Goal: Information Seeking & Learning: Learn about a topic

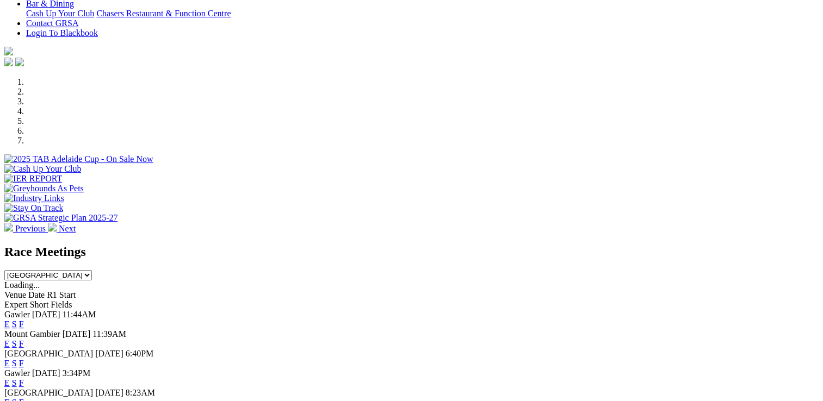
scroll to position [381, 0]
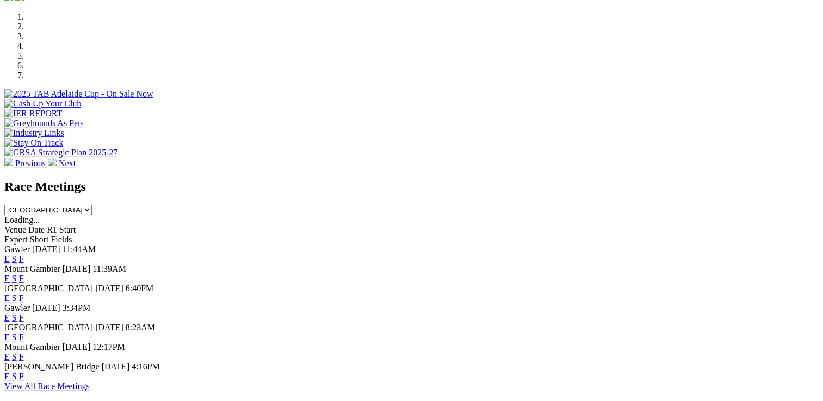
click at [10, 294] on link "E" at bounding box center [6, 298] width 5 height 9
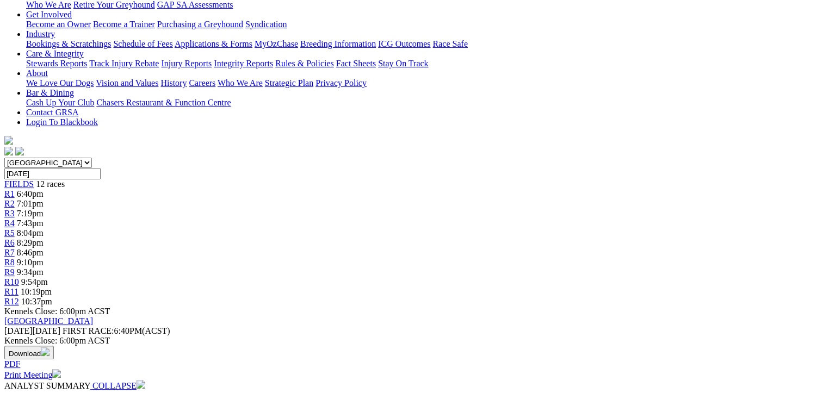
scroll to position [109, 0]
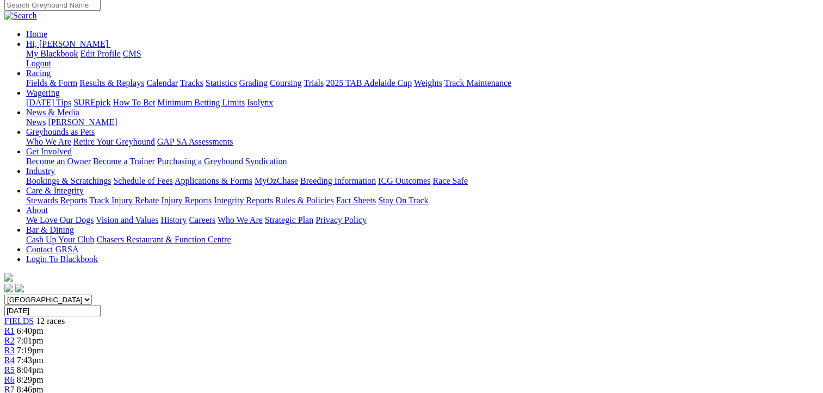
click at [15, 346] on span "R3" at bounding box center [9, 350] width 10 height 9
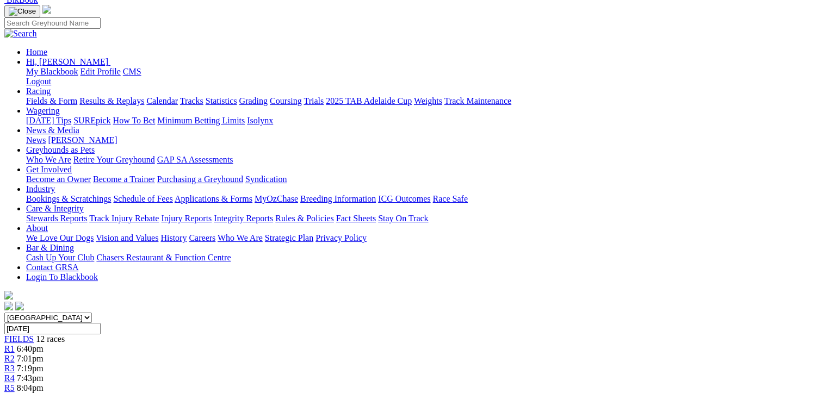
scroll to position [54, 0]
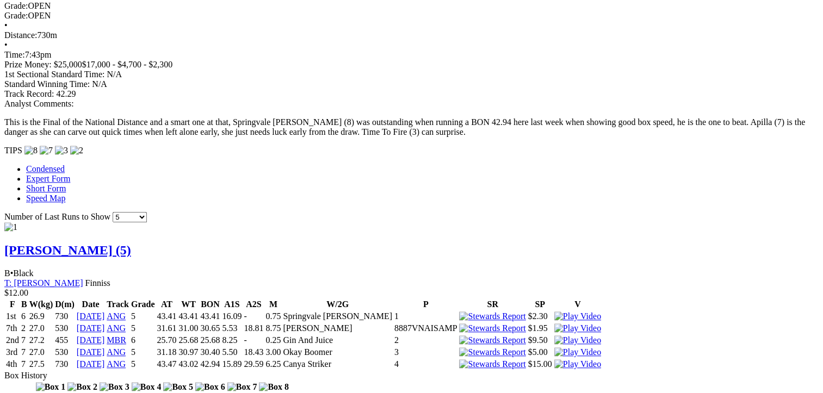
scroll to position [979, 0]
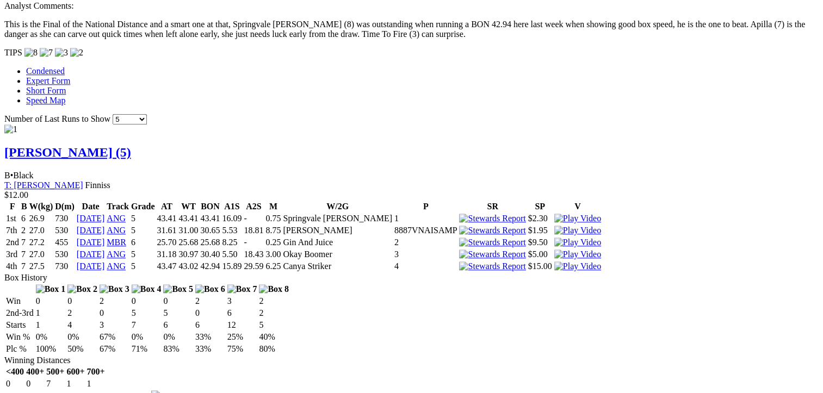
scroll to position [1142, 0]
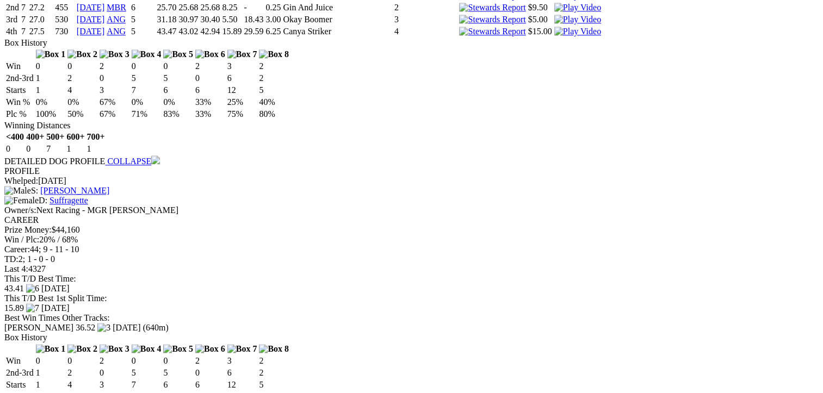
scroll to position [1306, 0]
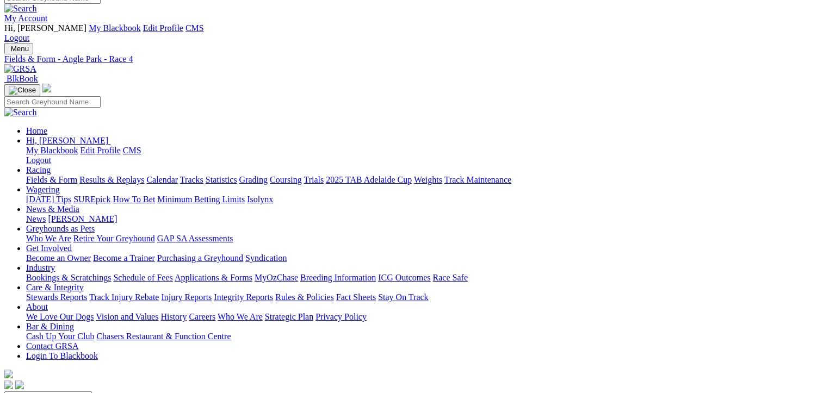
scroll to position [0, 0]
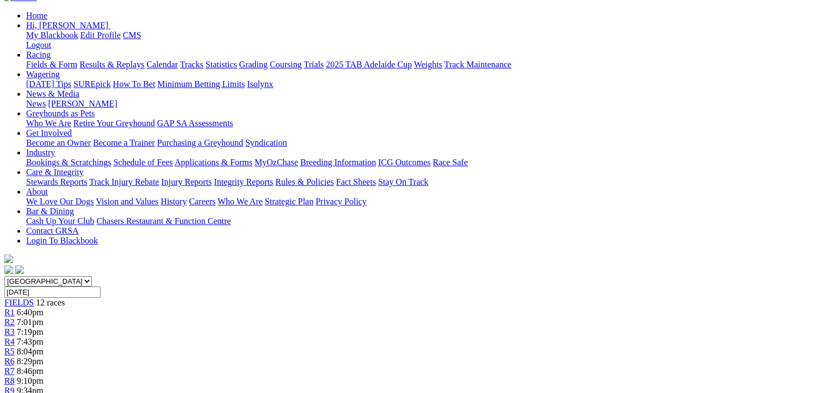
scroll to position [109, 0]
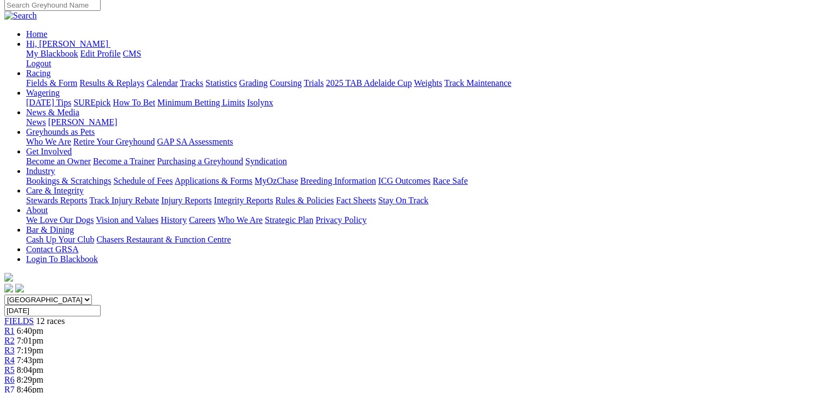
click at [15, 385] on span "R7" at bounding box center [9, 389] width 10 height 9
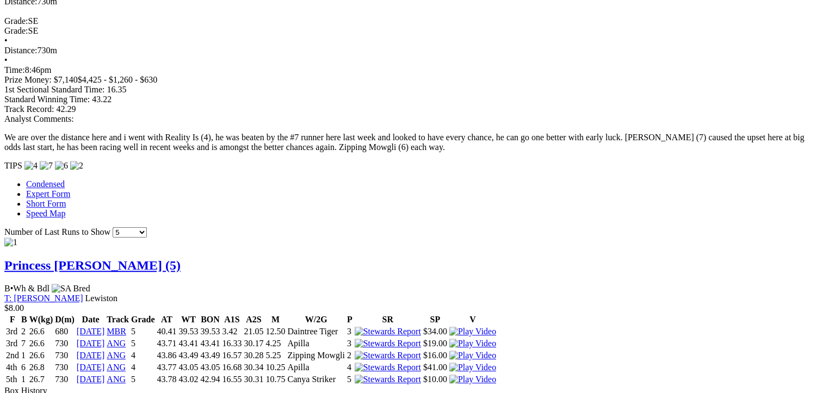
scroll to position [925, 0]
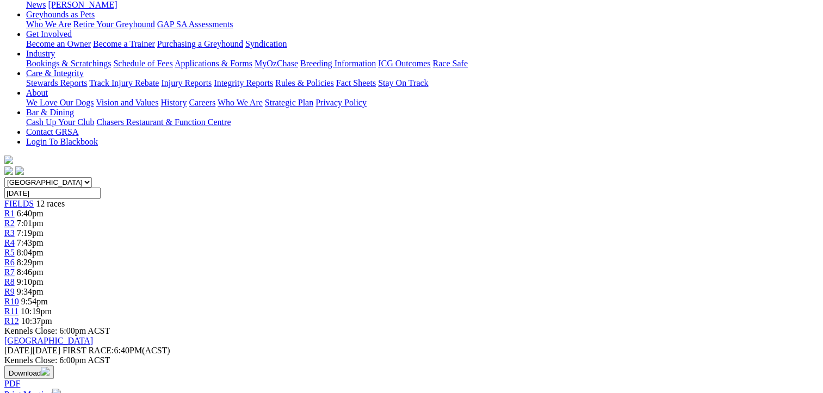
scroll to position [163, 0]
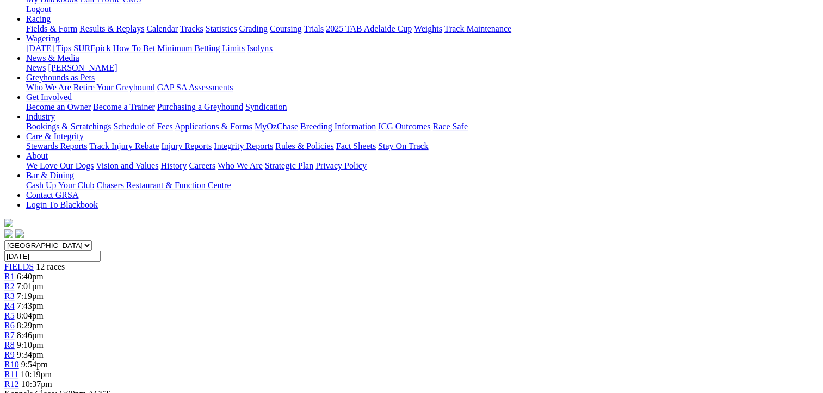
click at [522, 341] on div "R8 9:10pm" at bounding box center [411, 346] width 814 height 10
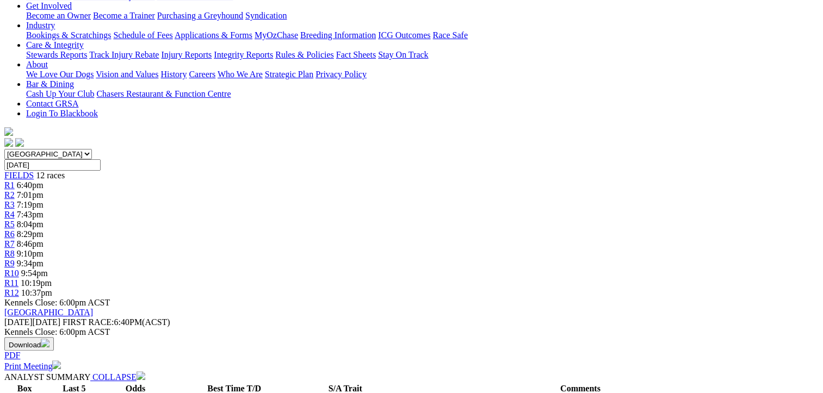
scroll to position [163, 0]
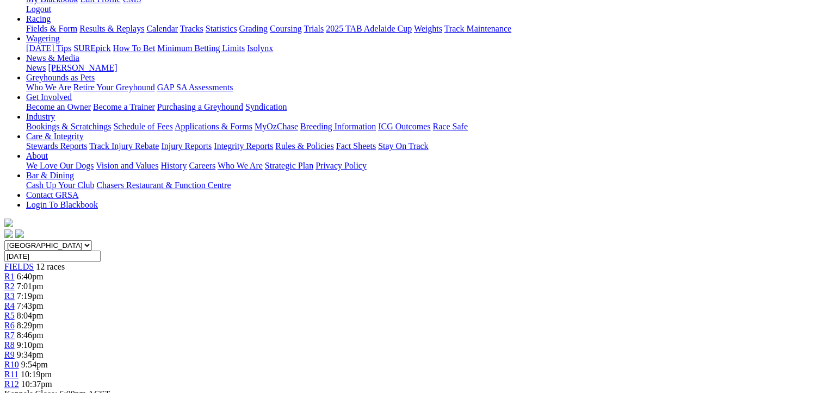
click at [626, 360] on div "R10 9:54pm" at bounding box center [411, 365] width 814 height 10
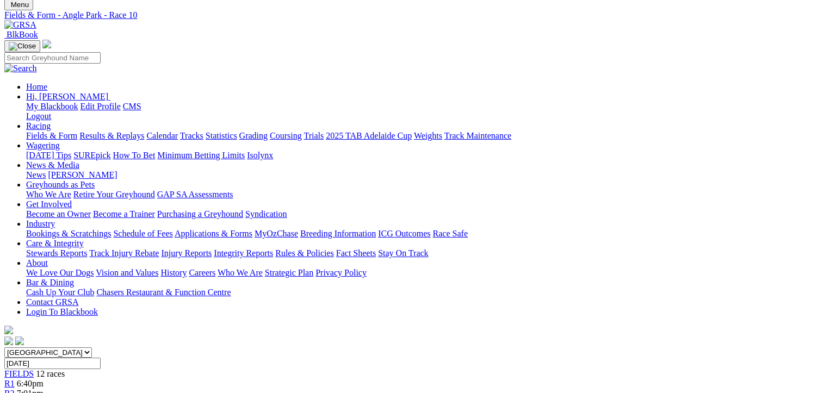
scroll to position [54, 0]
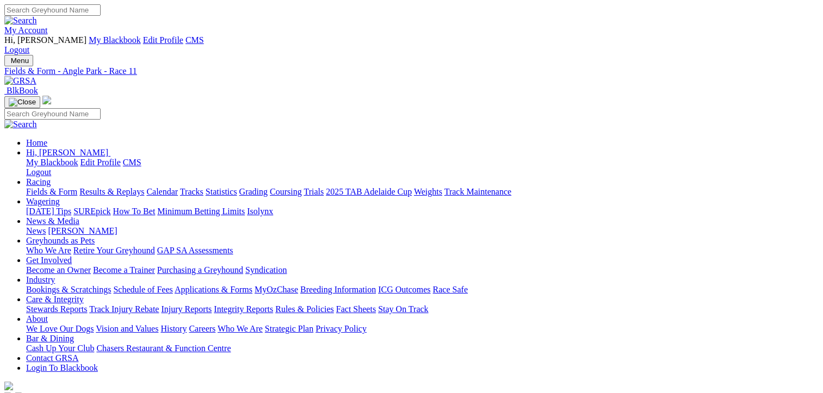
click at [128, 187] on link "Results & Replays" at bounding box center [111, 191] width 65 height 9
click at [26, 187] on link "Fields & Form" at bounding box center [51, 191] width 51 height 9
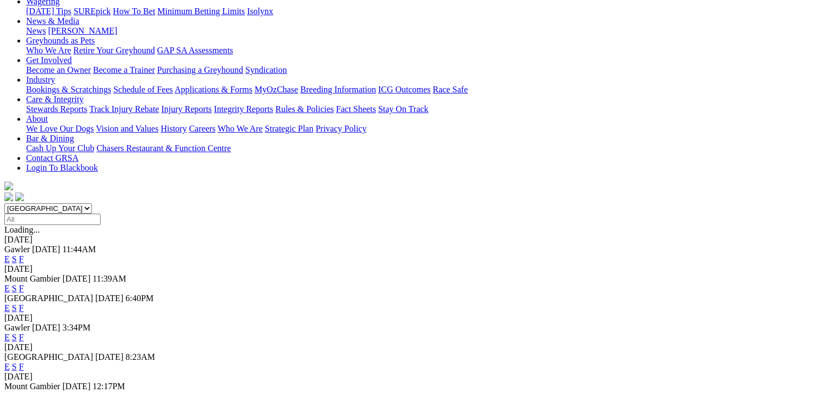
scroll to position [218, 0]
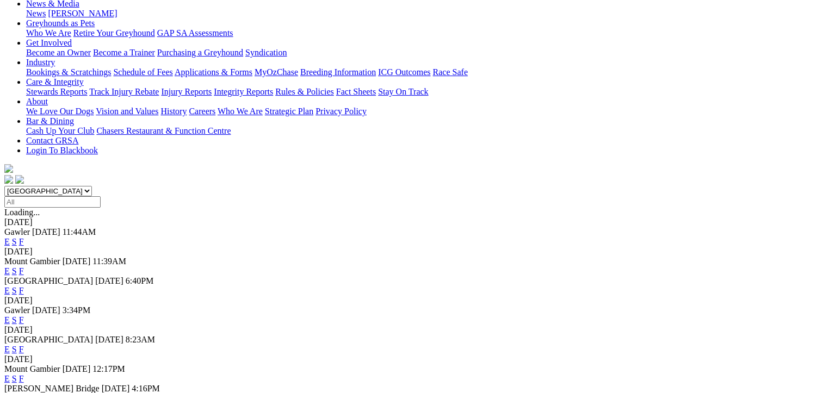
click at [10, 393] on link "E" at bounding box center [6, 398] width 5 height 9
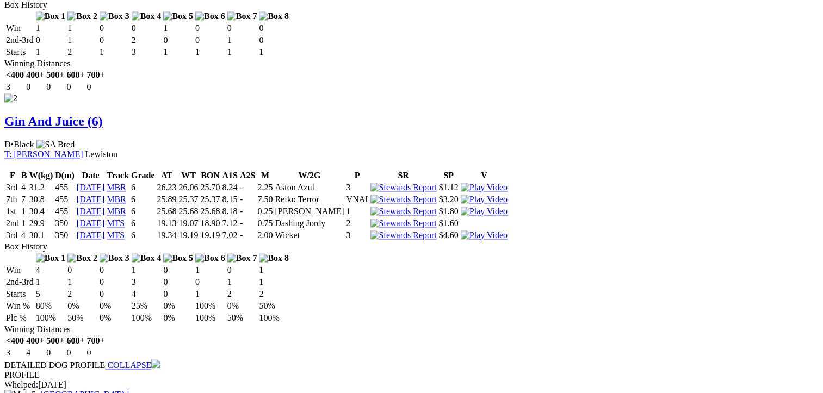
scroll to position [1306, 0]
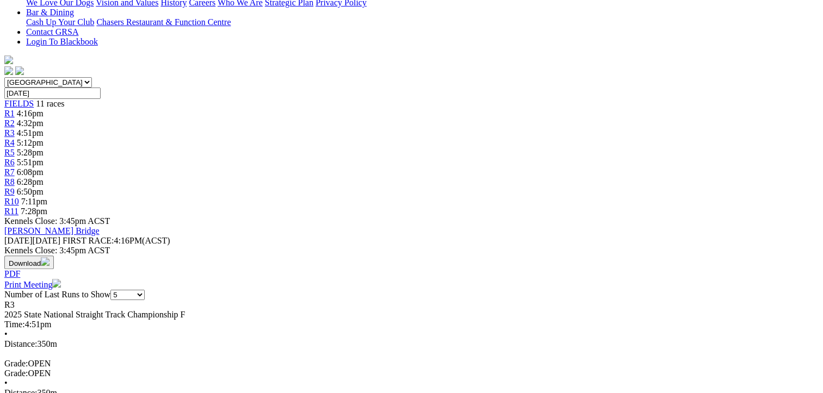
scroll to position [54, 0]
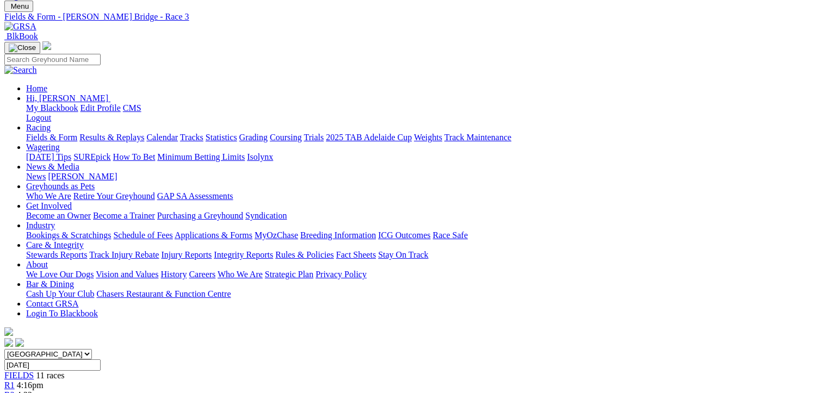
click at [48, 133] on link "Fields & Form" at bounding box center [51, 137] width 51 height 9
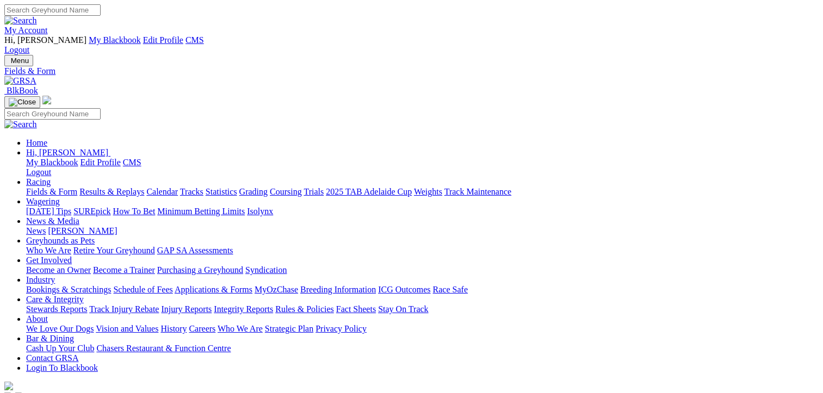
scroll to position [109, 0]
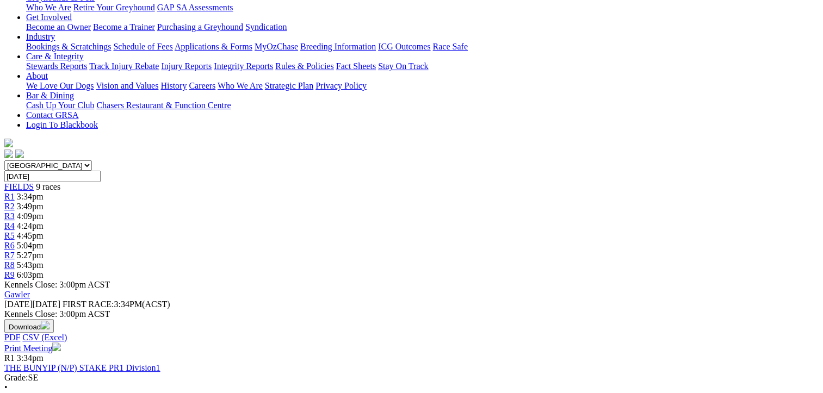
scroll to position [218, 0]
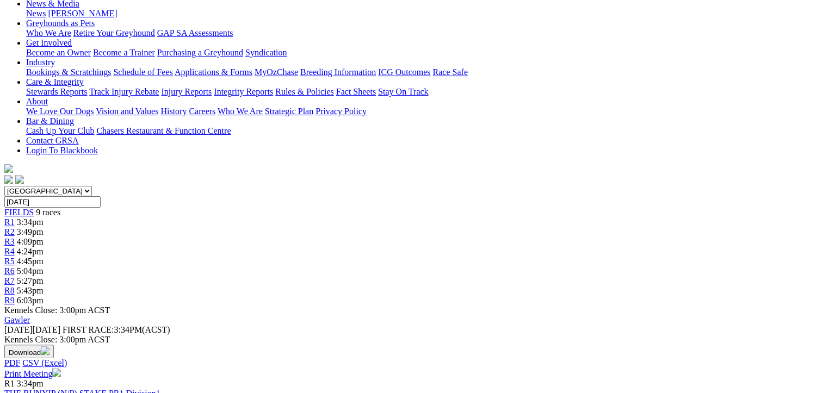
click at [160, 389] on link "THE BUNYIP (N/P) STAKE PR1 Division1" at bounding box center [82, 393] width 156 height 9
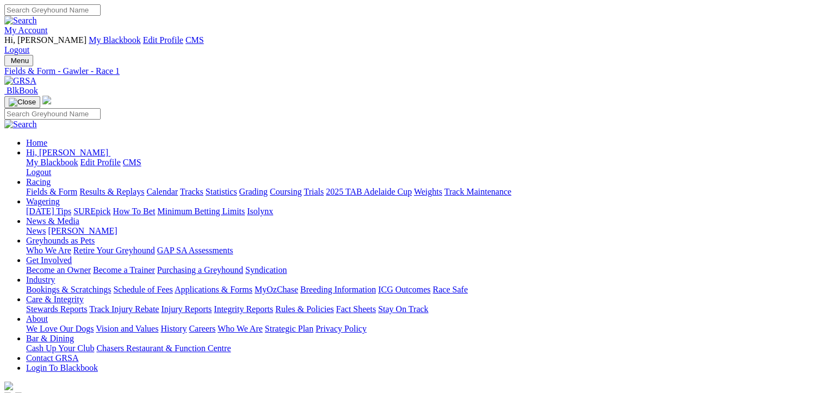
click at [36, 187] on link "Fields & Form" at bounding box center [51, 191] width 51 height 9
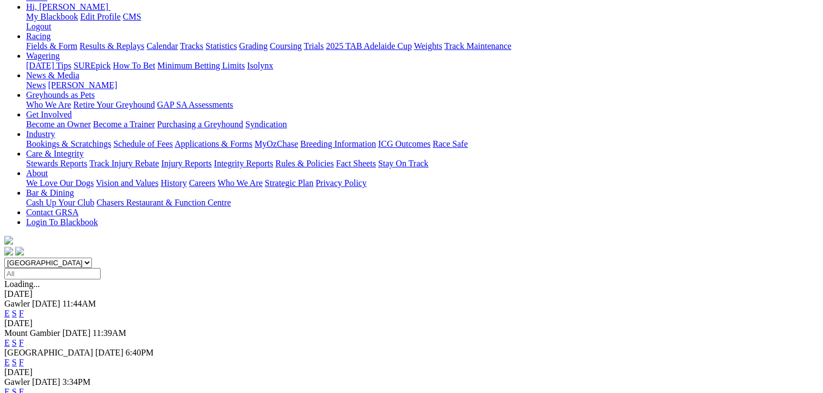
scroll to position [272, 0]
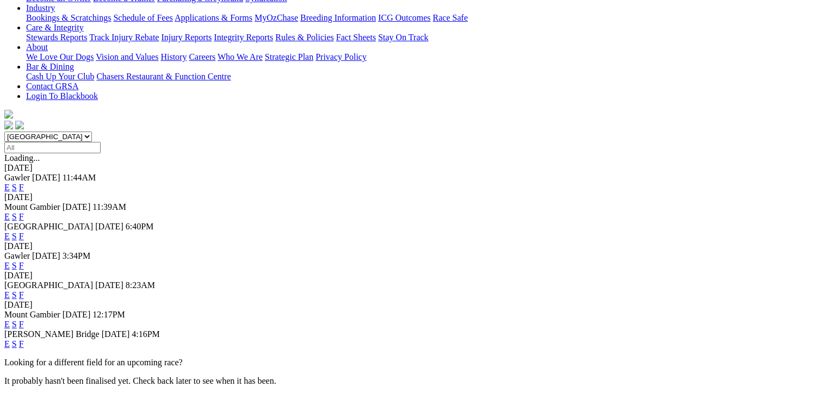
click at [24, 290] on link "F" at bounding box center [21, 294] width 5 height 9
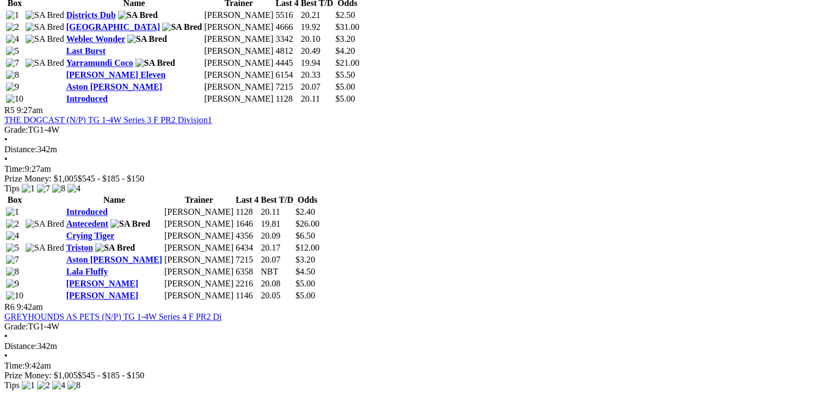
scroll to position [1306, 0]
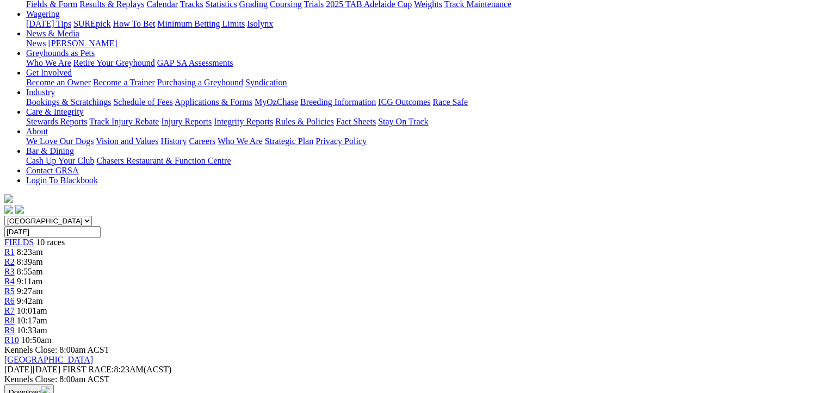
scroll to position [54, 0]
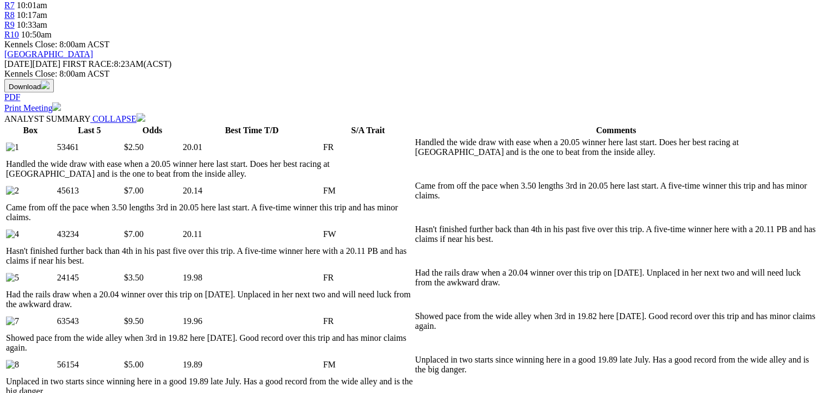
scroll to position [435, 0]
